Goal: Task Accomplishment & Management: Manage account settings

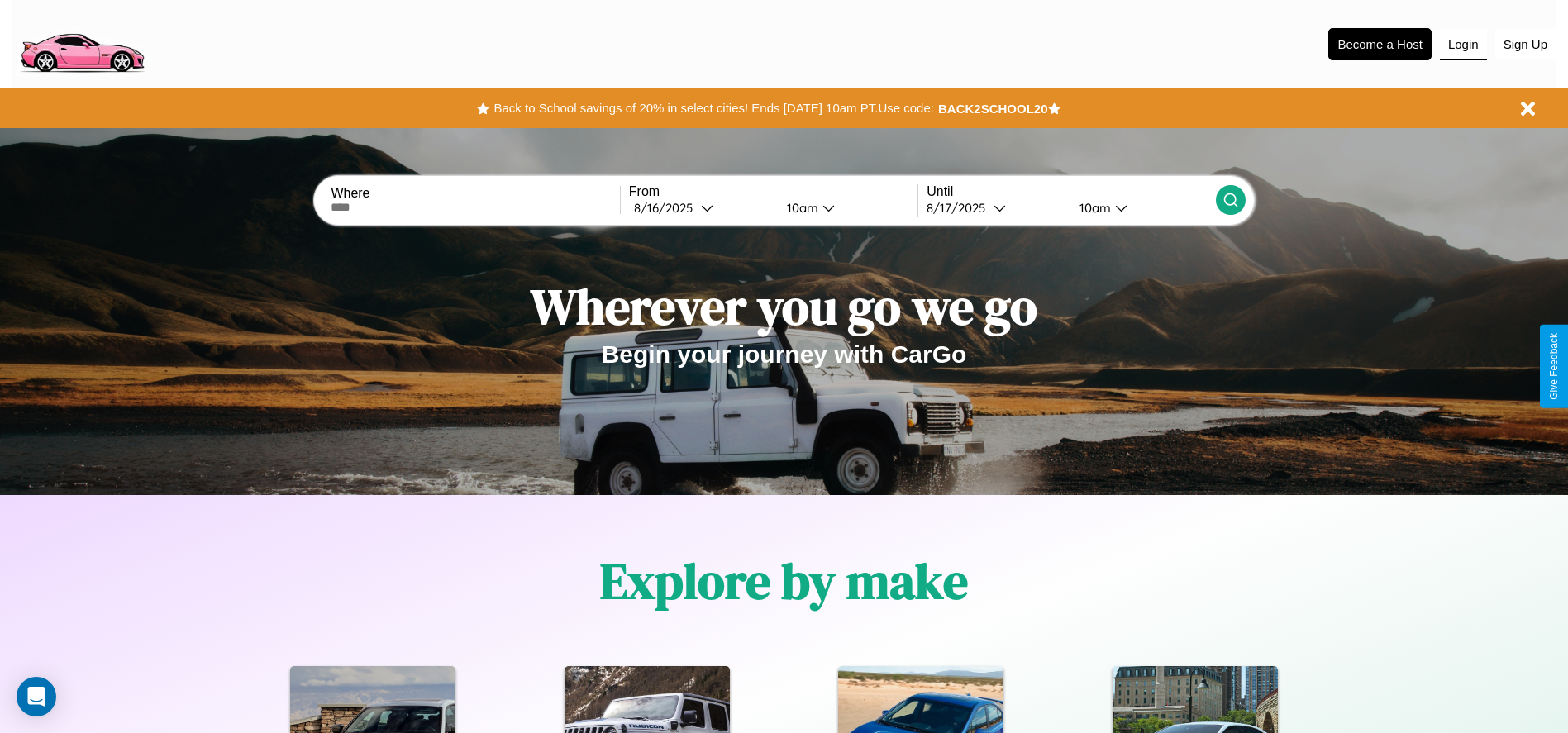
click at [1463, 43] on button "Login" at bounding box center [1463, 44] width 47 height 31
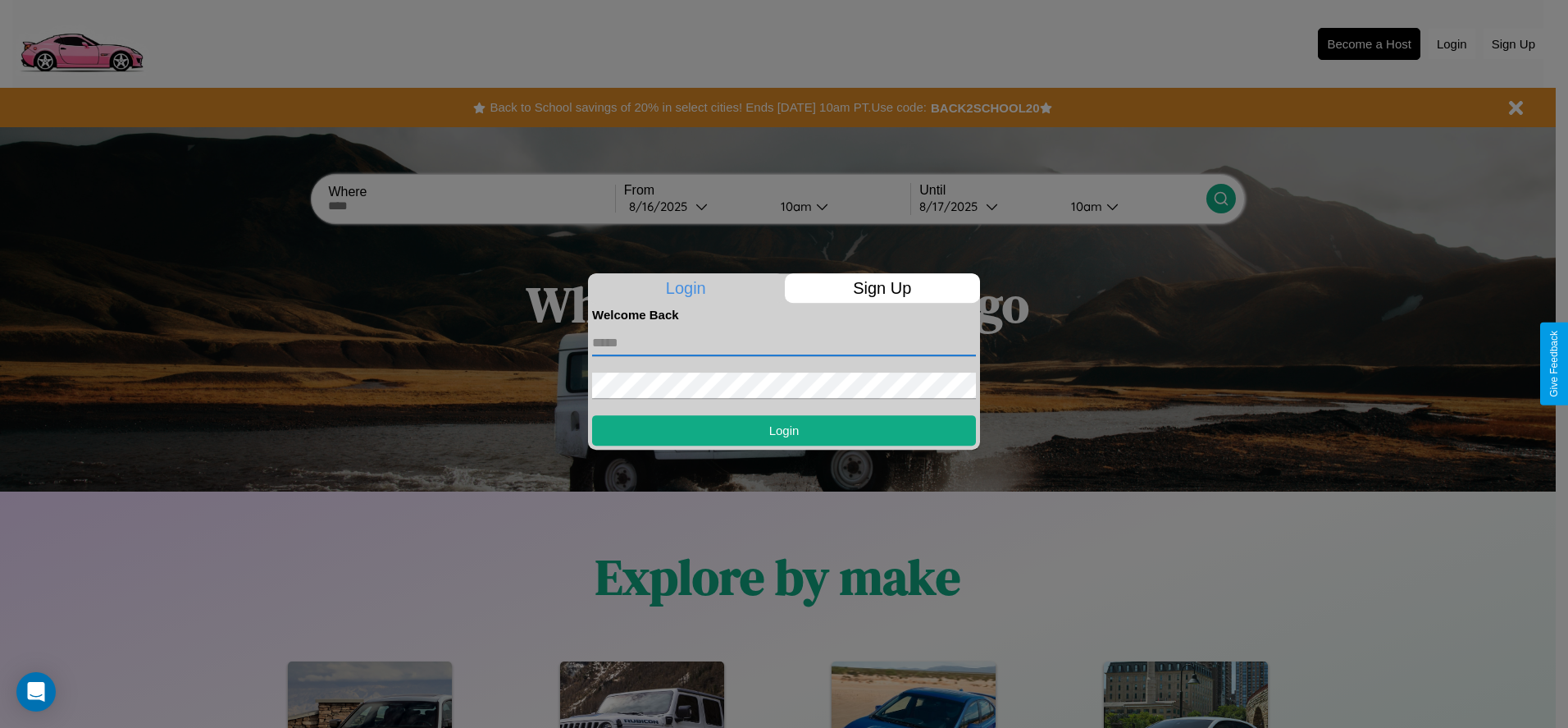
click at [784, 342] on input "text" at bounding box center [784, 342] width 384 height 27
type input "**********"
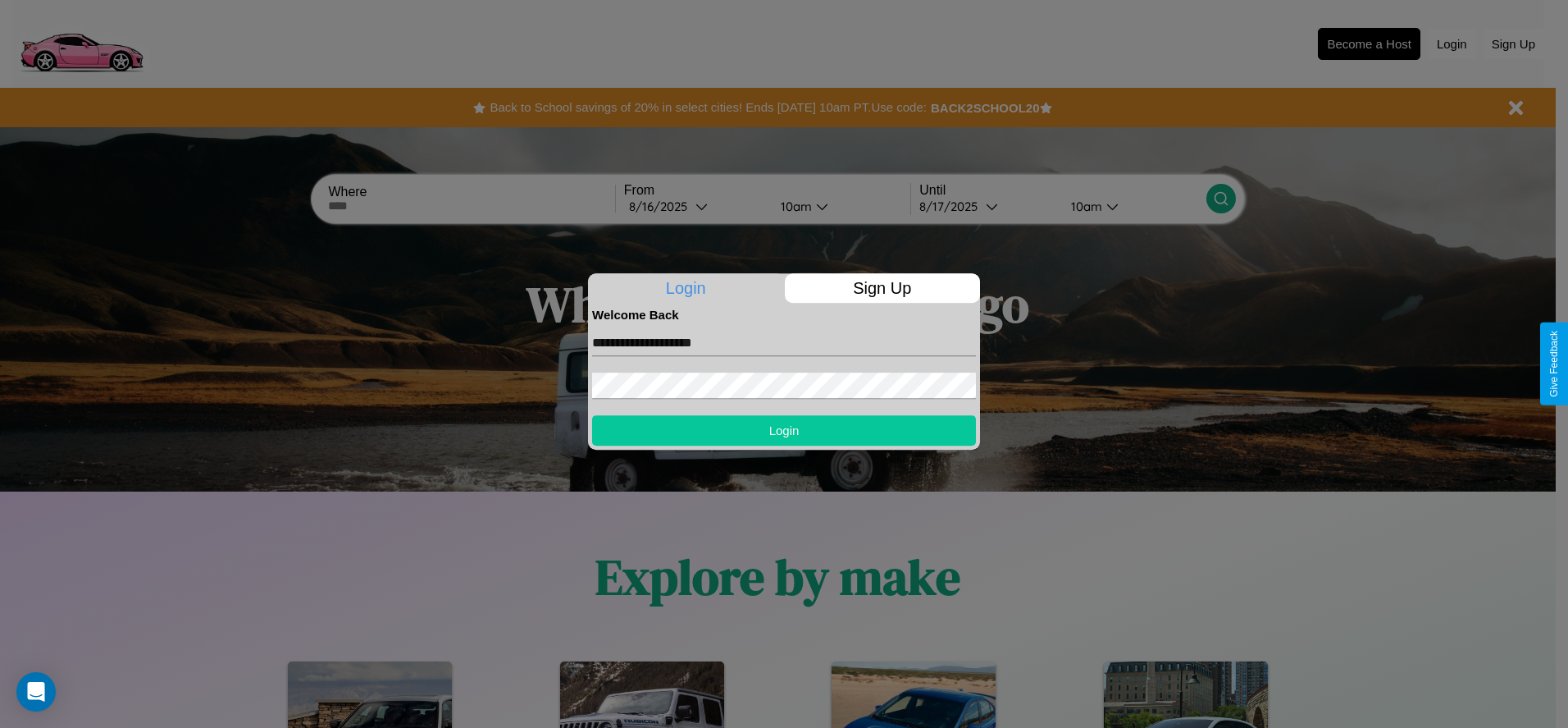
click at [784, 430] on button "Login" at bounding box center [784, 430] width 384 height 30
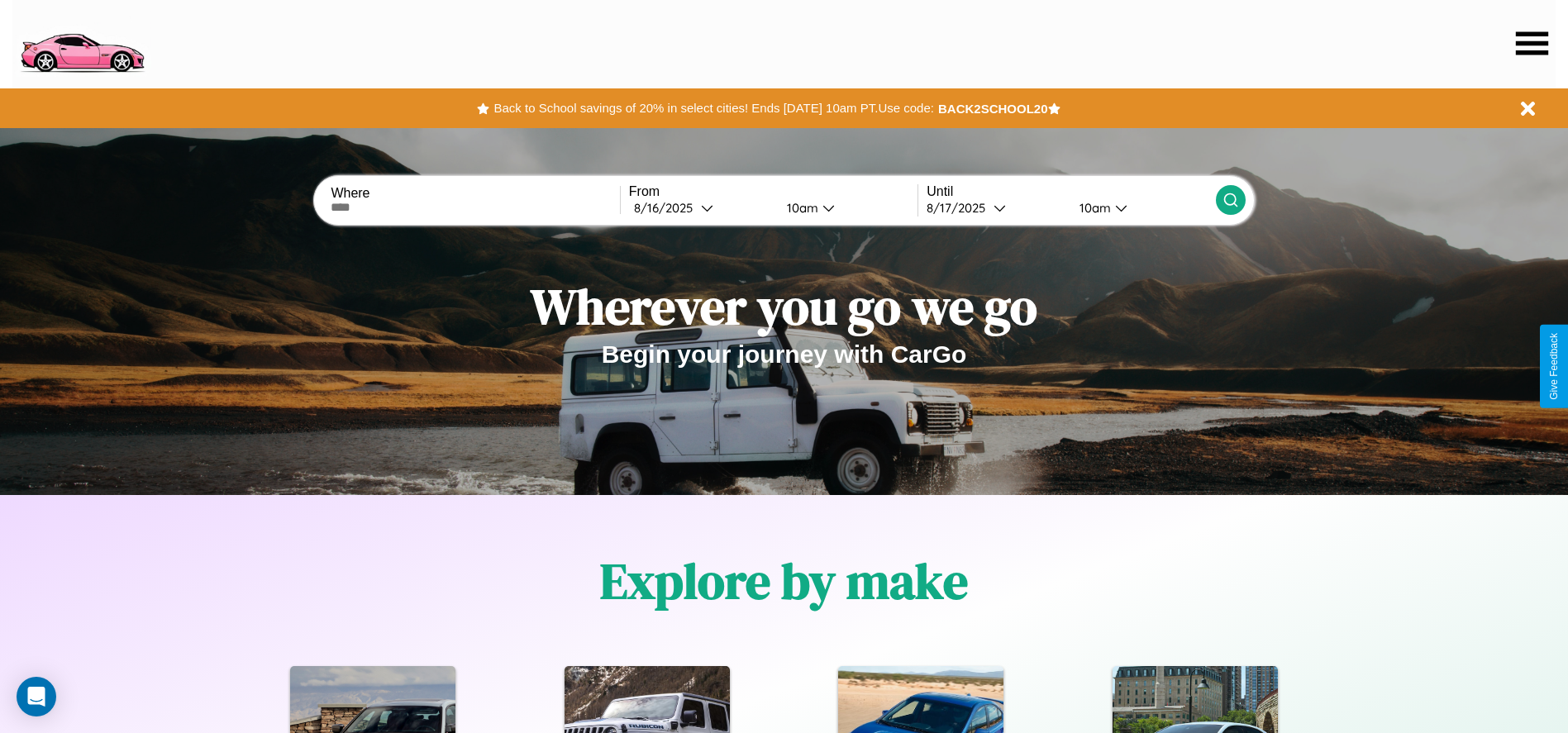
click at [1531, 43] on icon at bounding box center [1531, 43] width 32 height 23
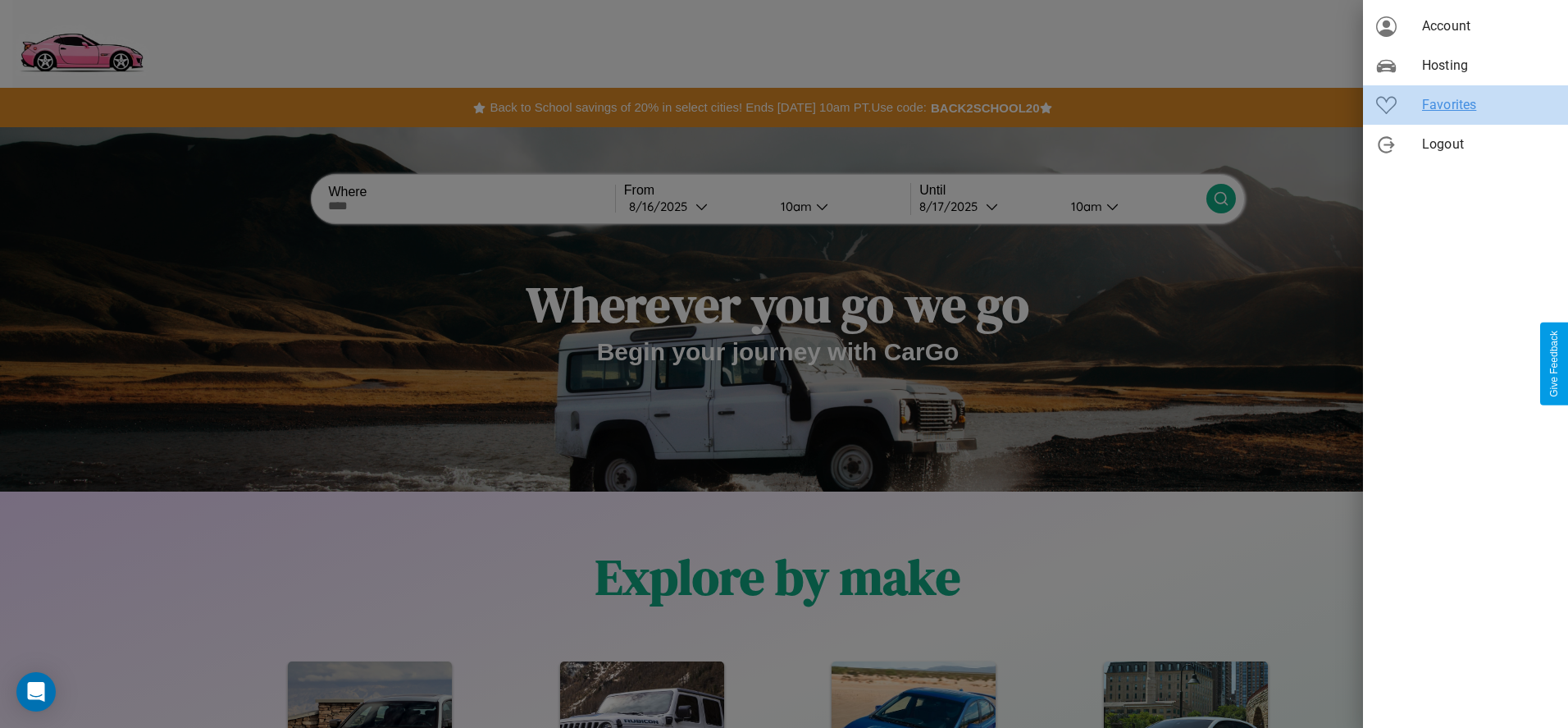
click at [1465, 105] on span "Favorites" at bounding box center [1488, 105] width 133 height 19
